Goal: Find specific page/section: Find specific page/section

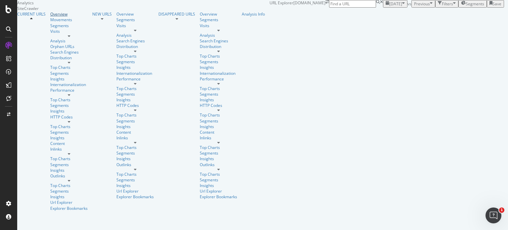
click at [50, 17] on link "Overview" at bounding box center [68, 14] width 37 height 6
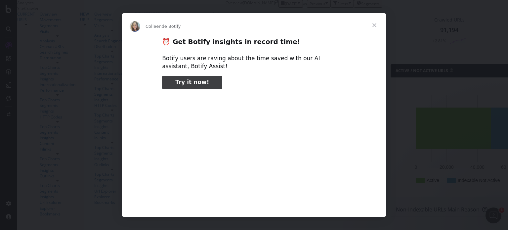
type input "876663"
click at [374, 25] on span "Fermer" at bounding box center [375, 25] width 24 height 24
